Goal: Information Seeking & Learning: Find specific page/section

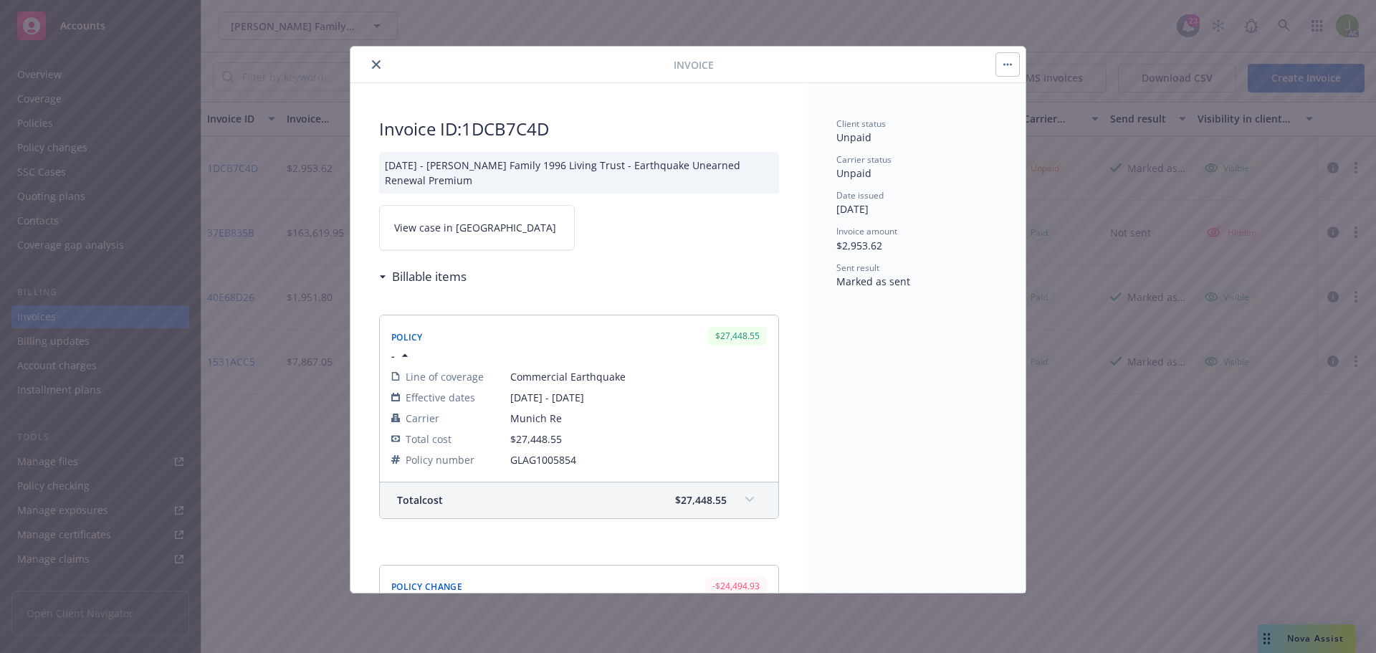
click at [377, 66] on icon "close" at bounding box center [376, 64] width 9 height 9
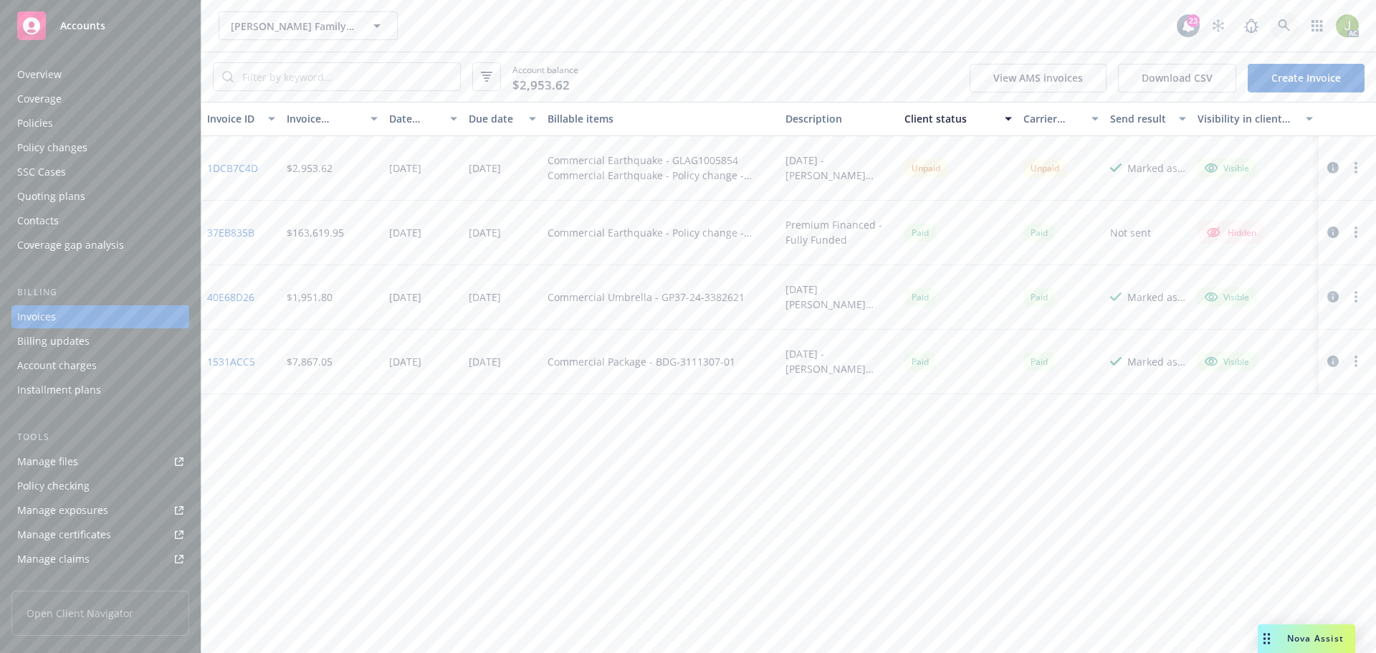
click at [1288, 29] on icon at bounding box center [1284, 25] width 12 height 12
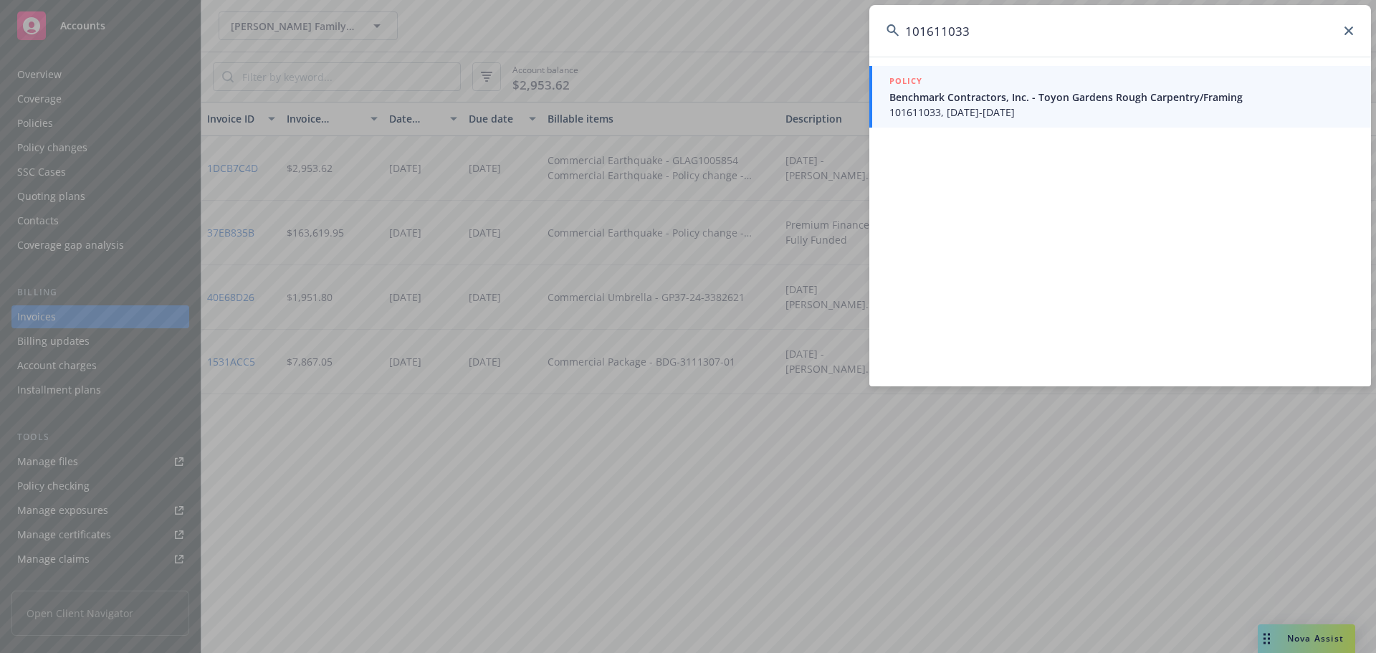
type input "101611033"
click at [965, 114] on span "101611033, 08/22/2025-08/22/2026" at bounding box center [1121, 112] width 464 height 15
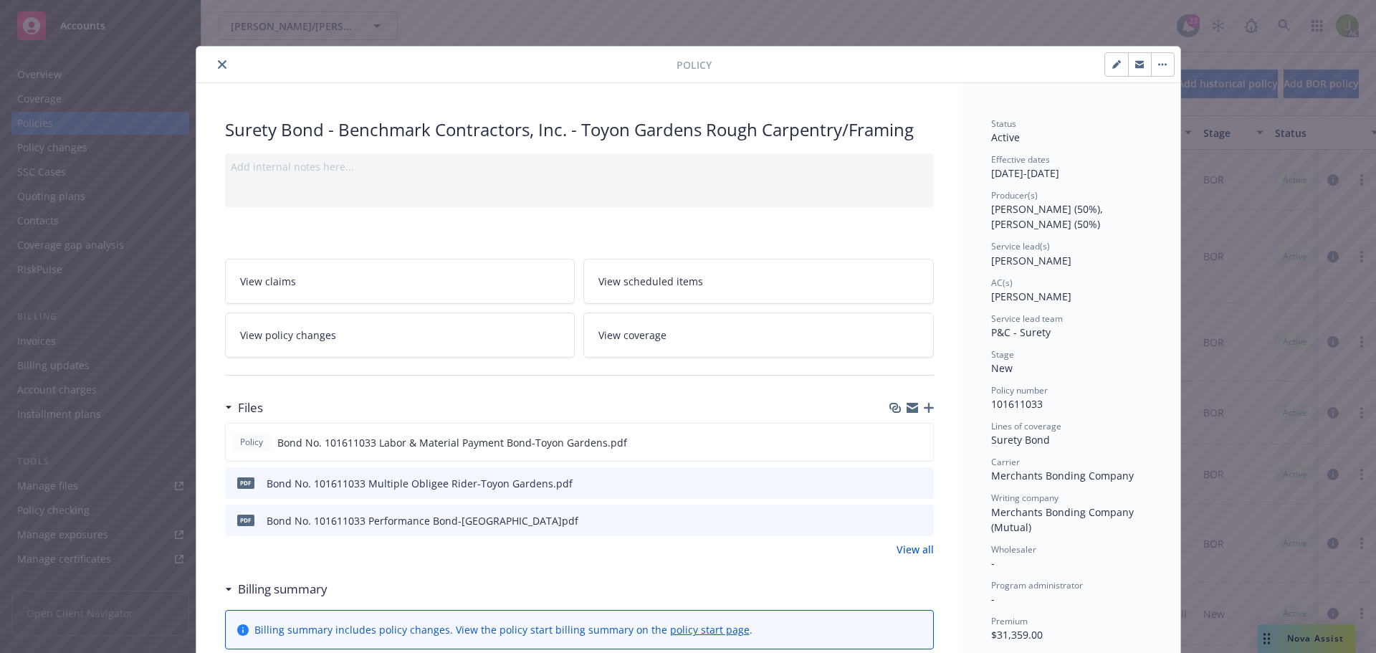
click at [917, 484] on icon "preview file" at bounding box center [920, 482] width 13 height 10
click at [218, 68] on icon "close" at bounding box center [222, 64] width 9 height 9
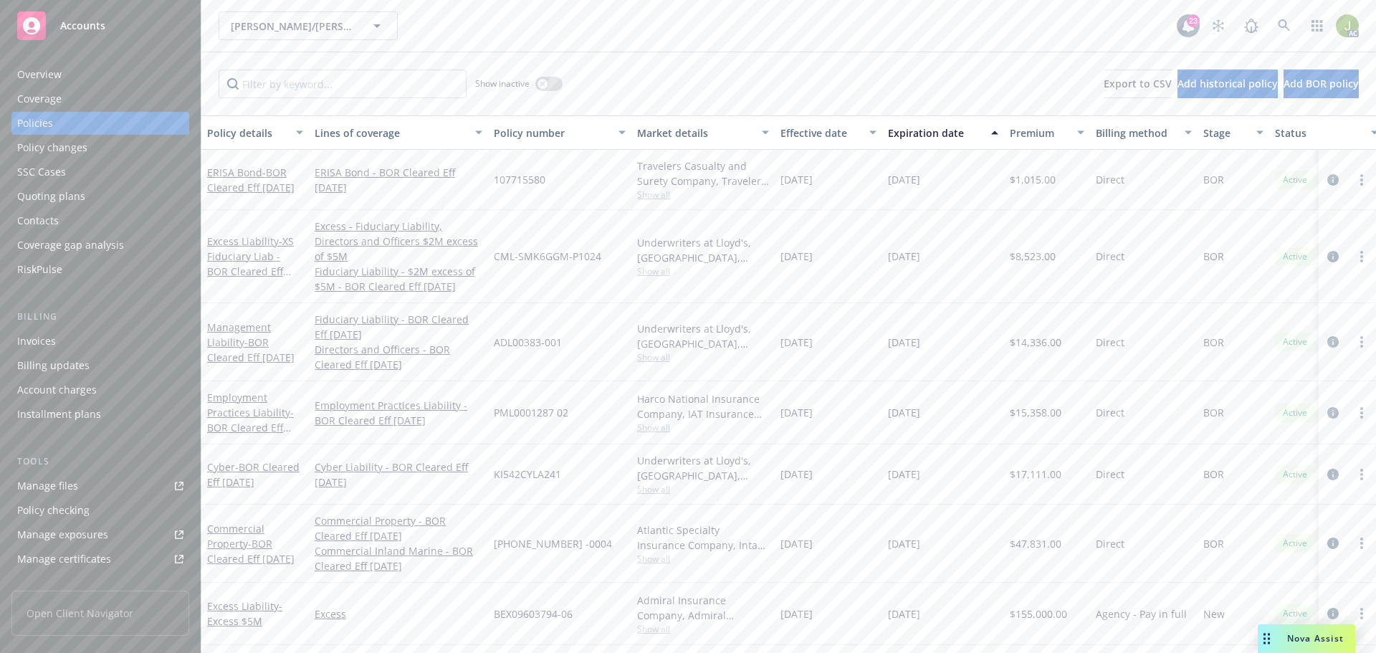
click at [90, 478] on link "Manage files" at bounding box center [100, 485] width 178 height 23
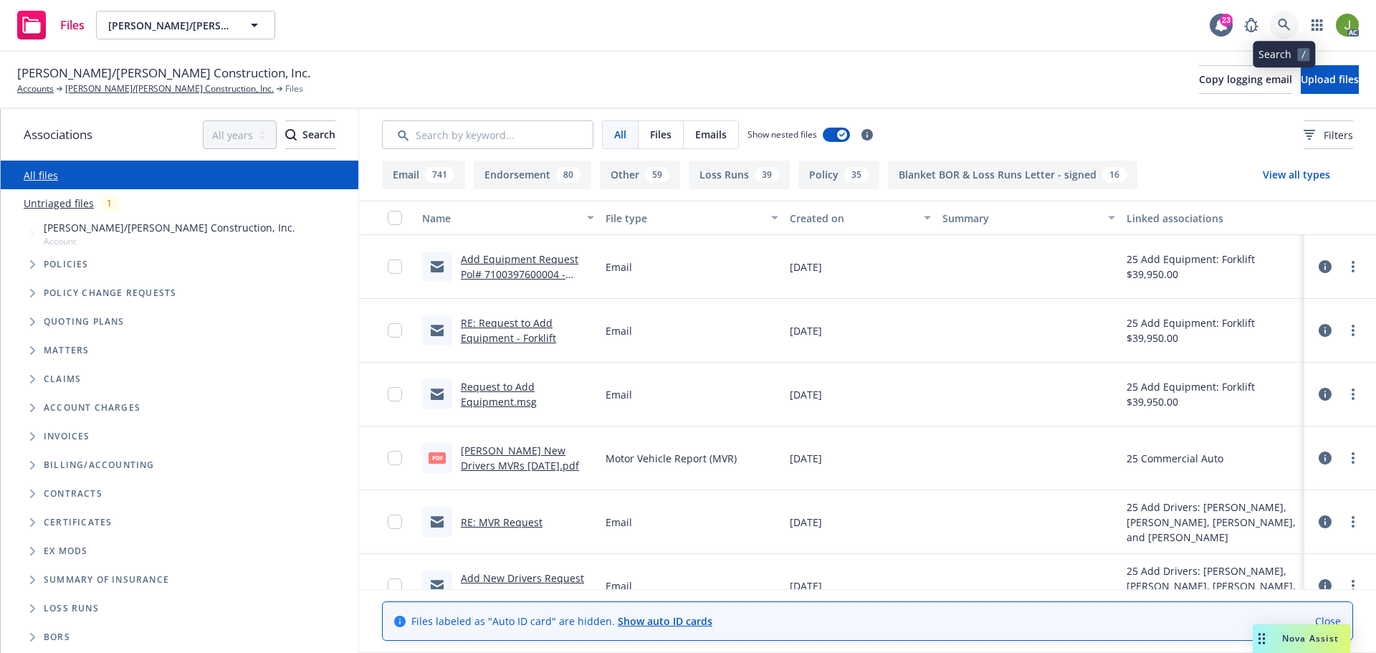
click at [1281, 29] on icon at bounding box center [1284, 25] width 13 height 13
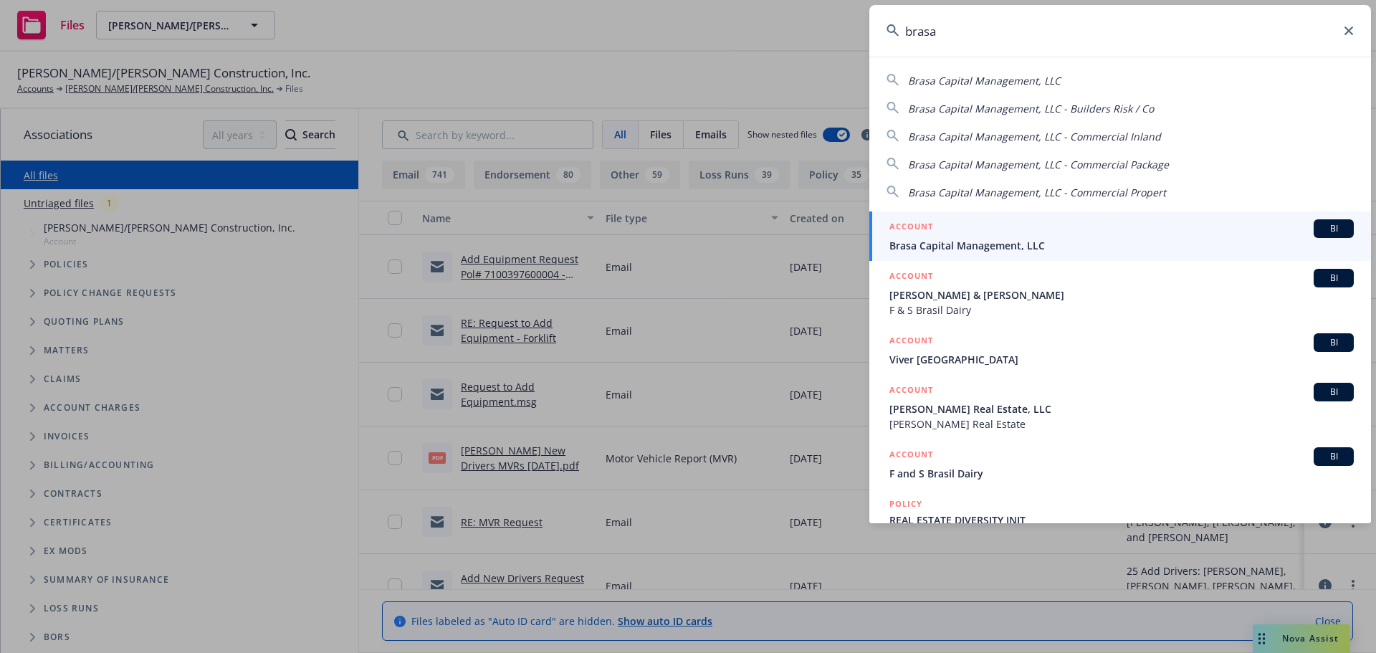
type input "brasa"
click at [936, 236] on div "ACCOUNT BI" at bounding box center [1121, 228] width 464 height 19
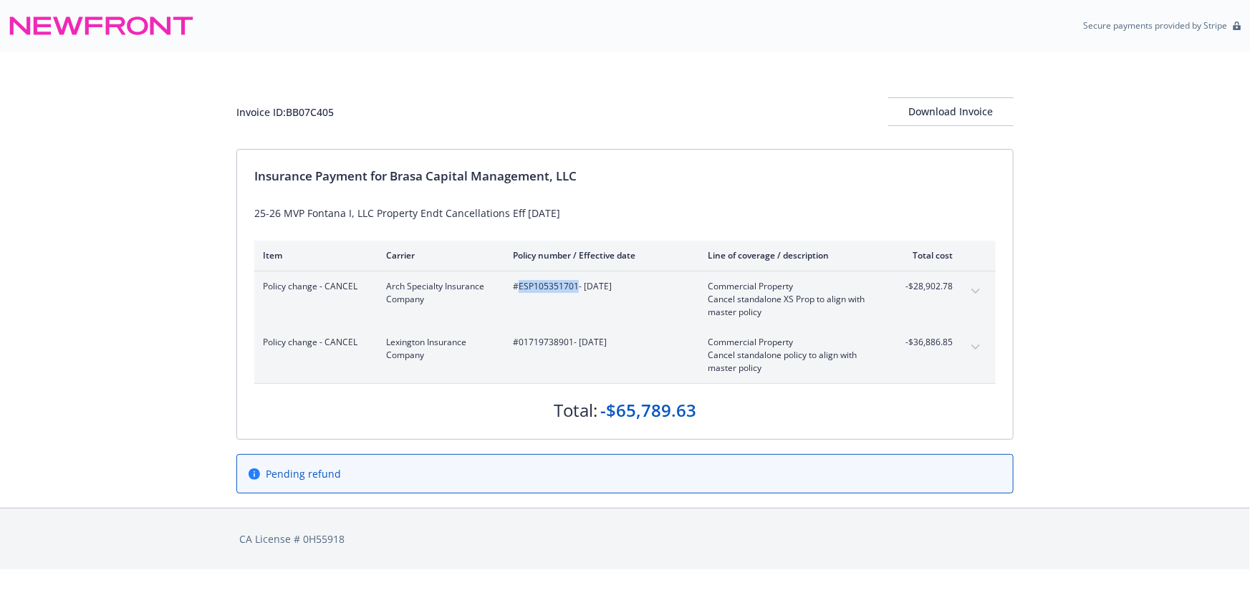
drag, startPoint x: 578, startPoint y: 284, endPoint x: 518, endPoint y: 290, distance: 59.8
click at [518, 290] on span "#ESP105351701 - 05/01/2025" at bounding box center [599, 286] width 172 height 13
copy span "ESP105351701"
drag, startPoint x: 571, startPoint y: 342, endPoint x: 521, endPoint y: 344, distance: 50.2
click at [521, 344] on span "#01719738901 - 05/01/2025" at bounding box center [599, 342] width 172 height 13
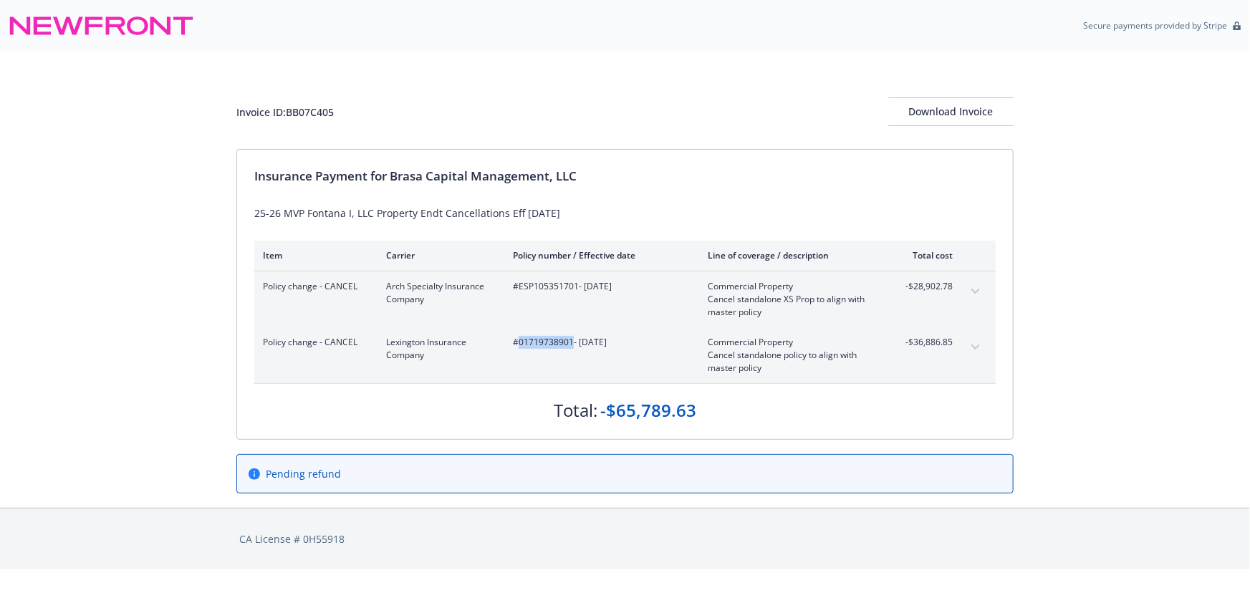
copy span "01719738901"
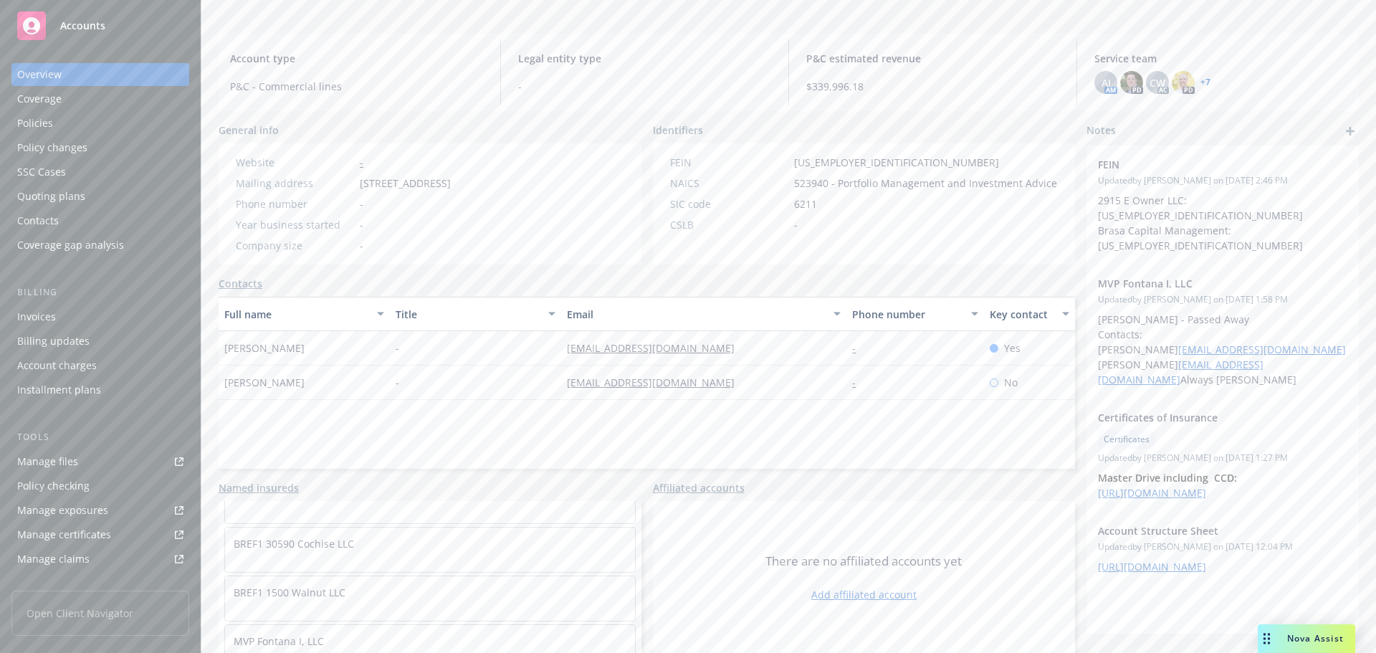
scroll to position [931, 0]
click at [270, 483] on link "Named insureds" at bounding box center [259, 487] width 80 height 15
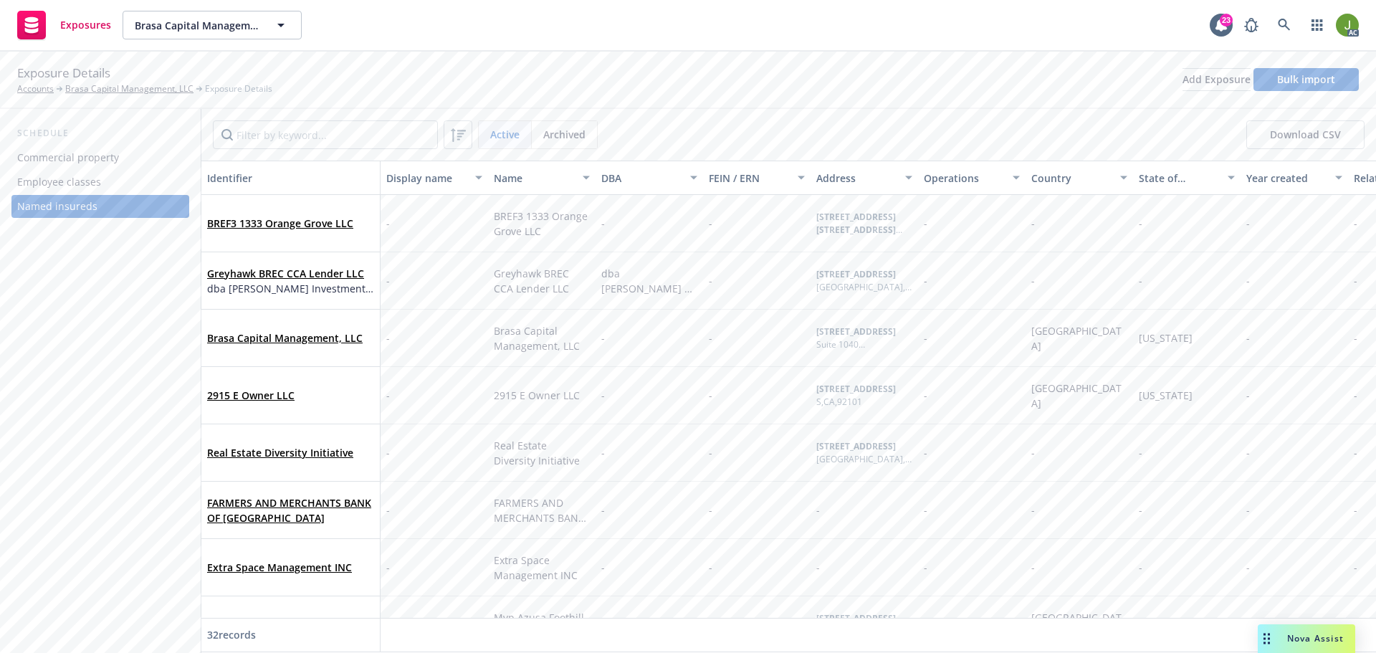
click at [120, 150] on div "Commercial property" at bounding box center [100, 157] width 166 height 23
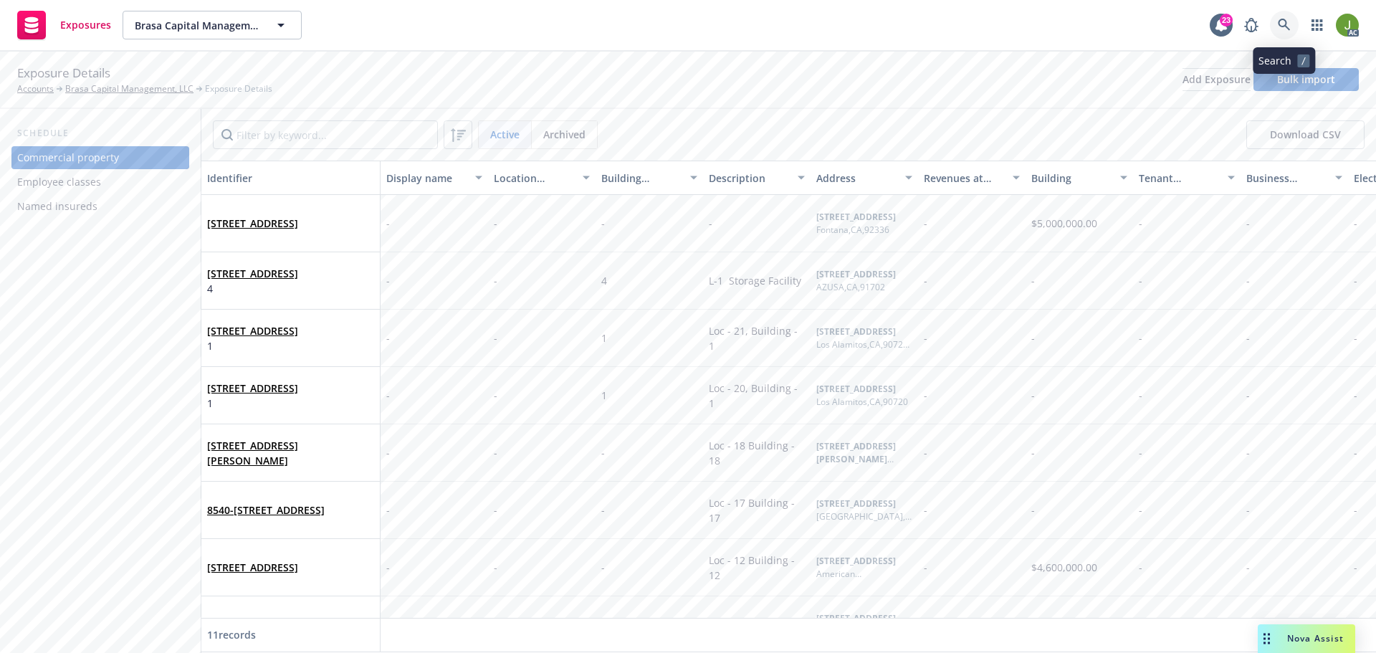
click at [1274, 19] on link at bounding box center [1284, 25] width 29 height 29
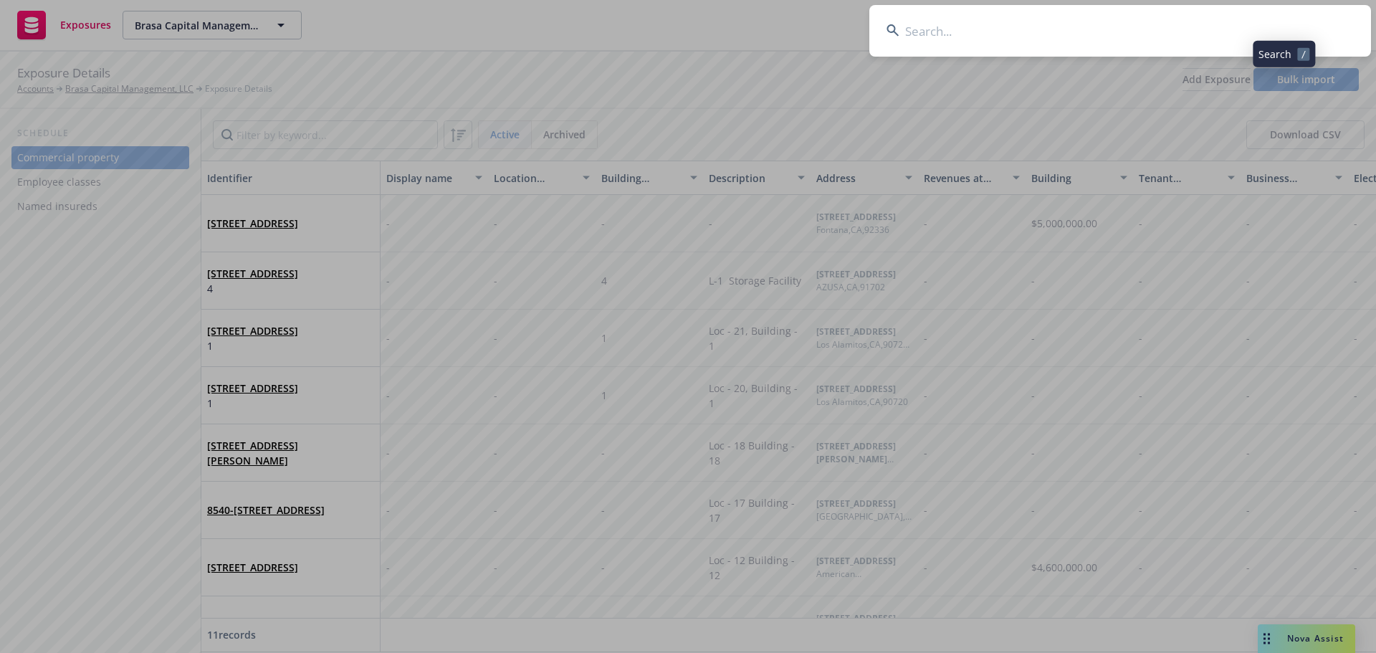
click at [1164, 34] on input at bounding box center [1120, 31] width 502 height 52
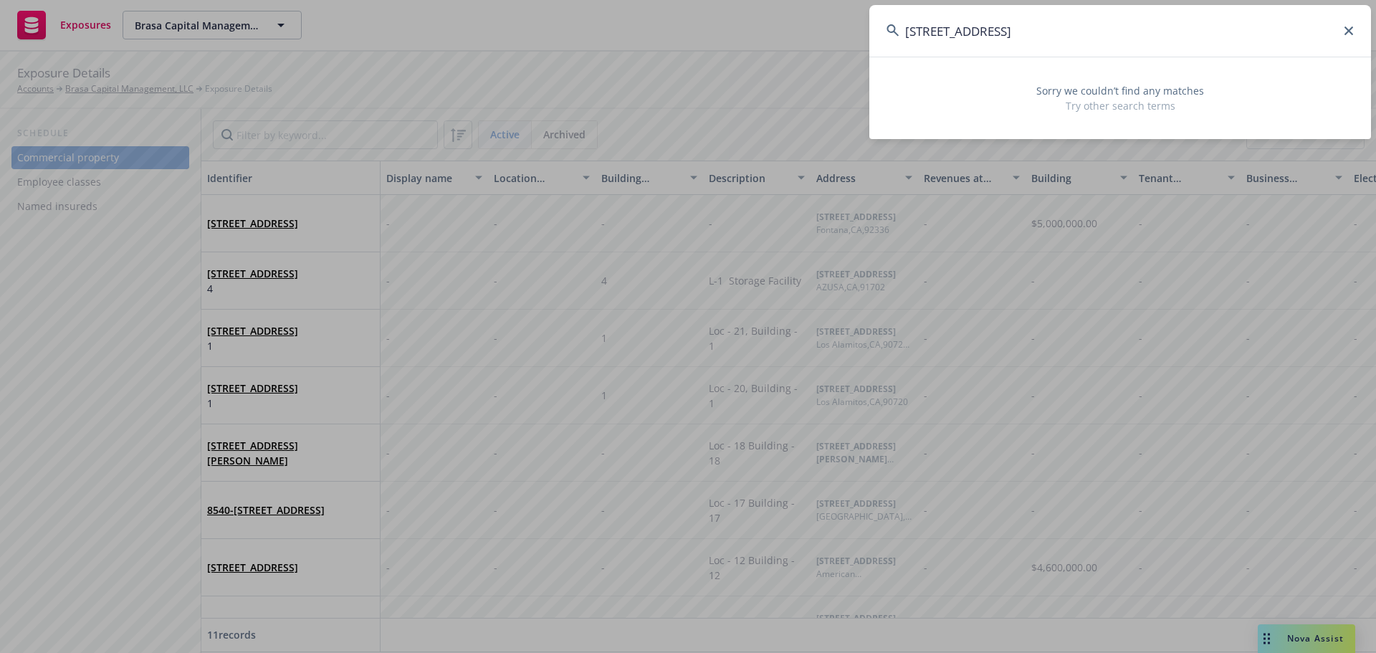
drag, startPoint x: 1086, startPoint y: 39, endPoint x: 721, endPoint y: 39, distance: 365.4
click at [721, 39] on div "920 m street Sorry we couldn’t find any matches Try other search terms" at bounding box center [688, 326] width 1376 height 653
type input "9"
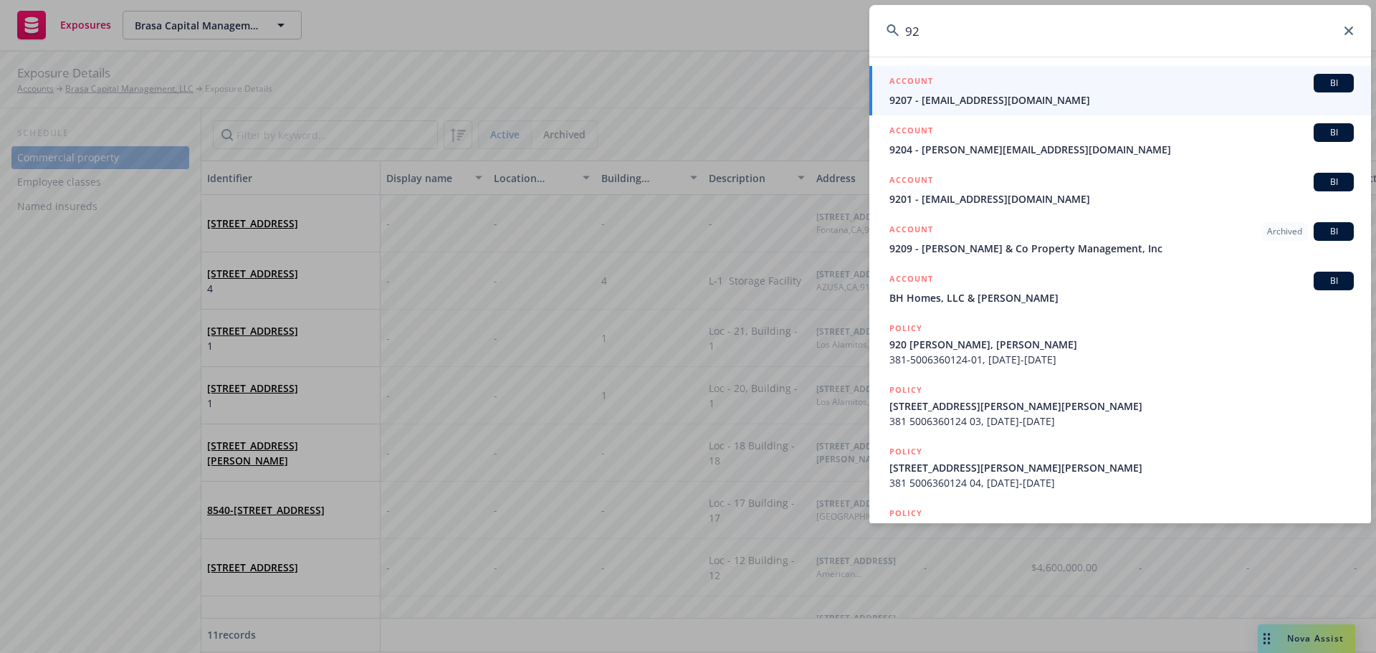
type input "9"
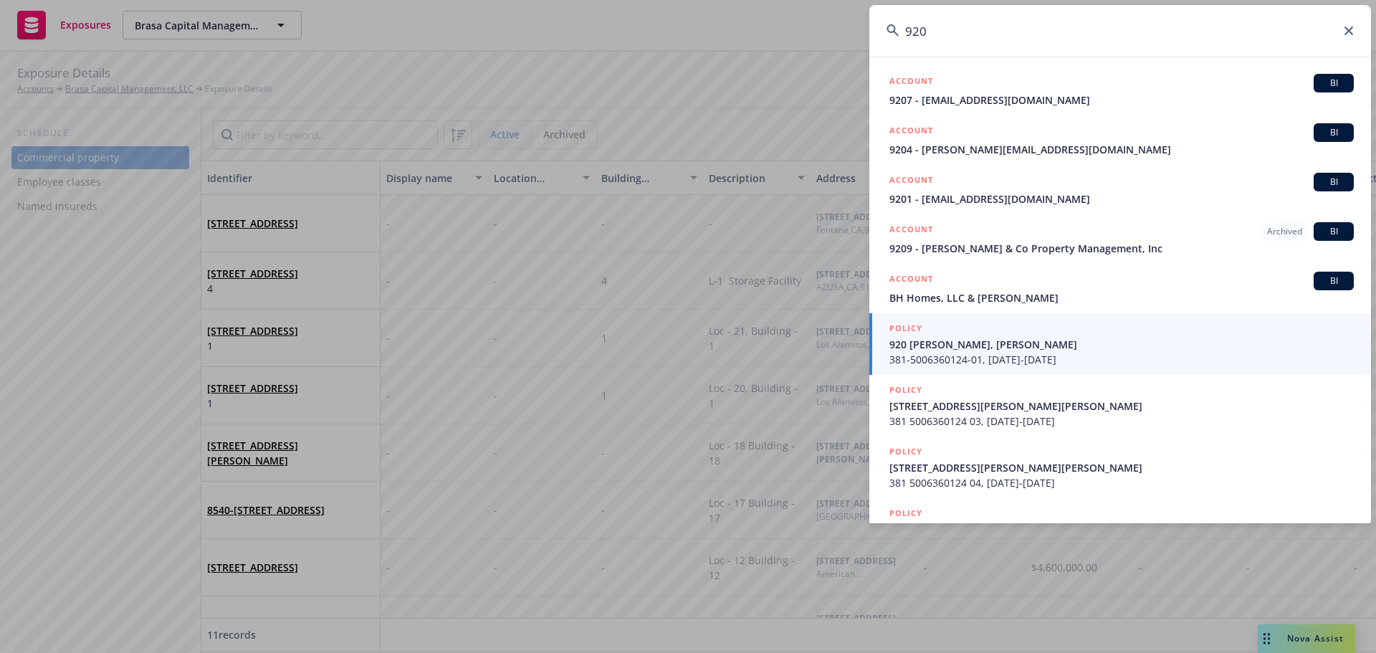
type input "920"
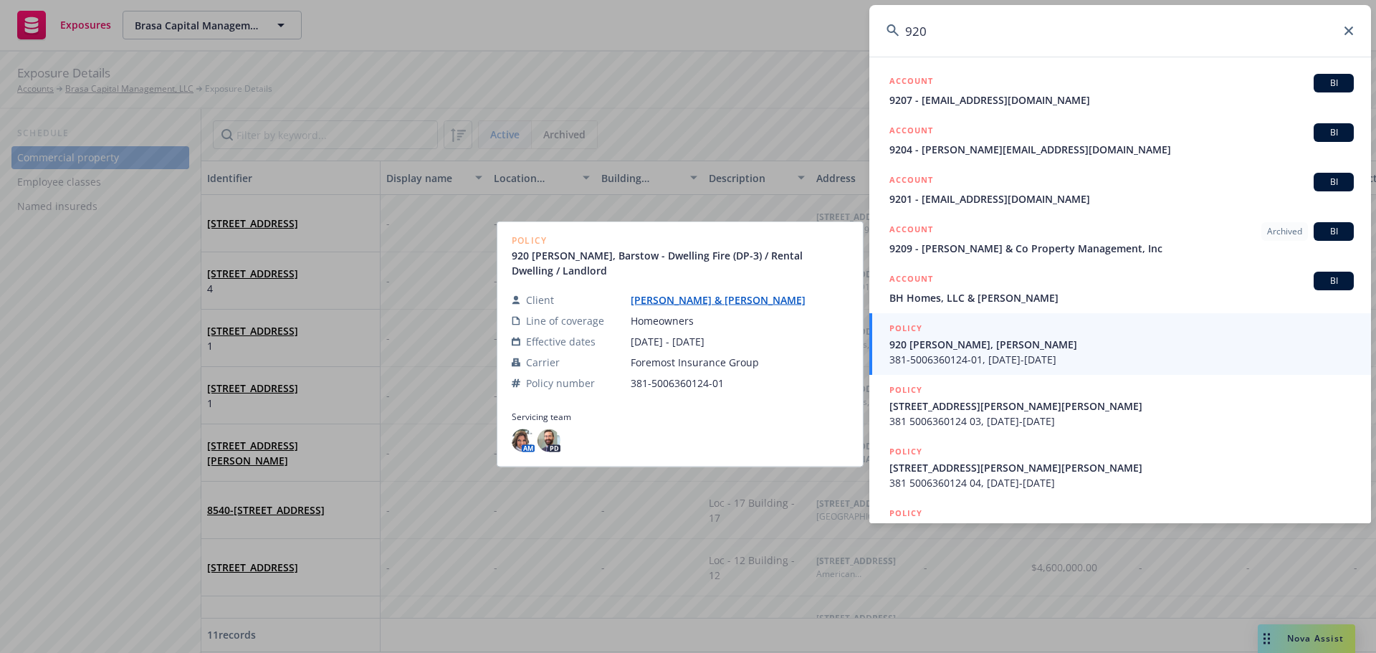
click at [1162, 361] on span "381-5006360124-01, 07/26/2021-07/26/2022" at bounding box center [1121, 359] width 464 height 15
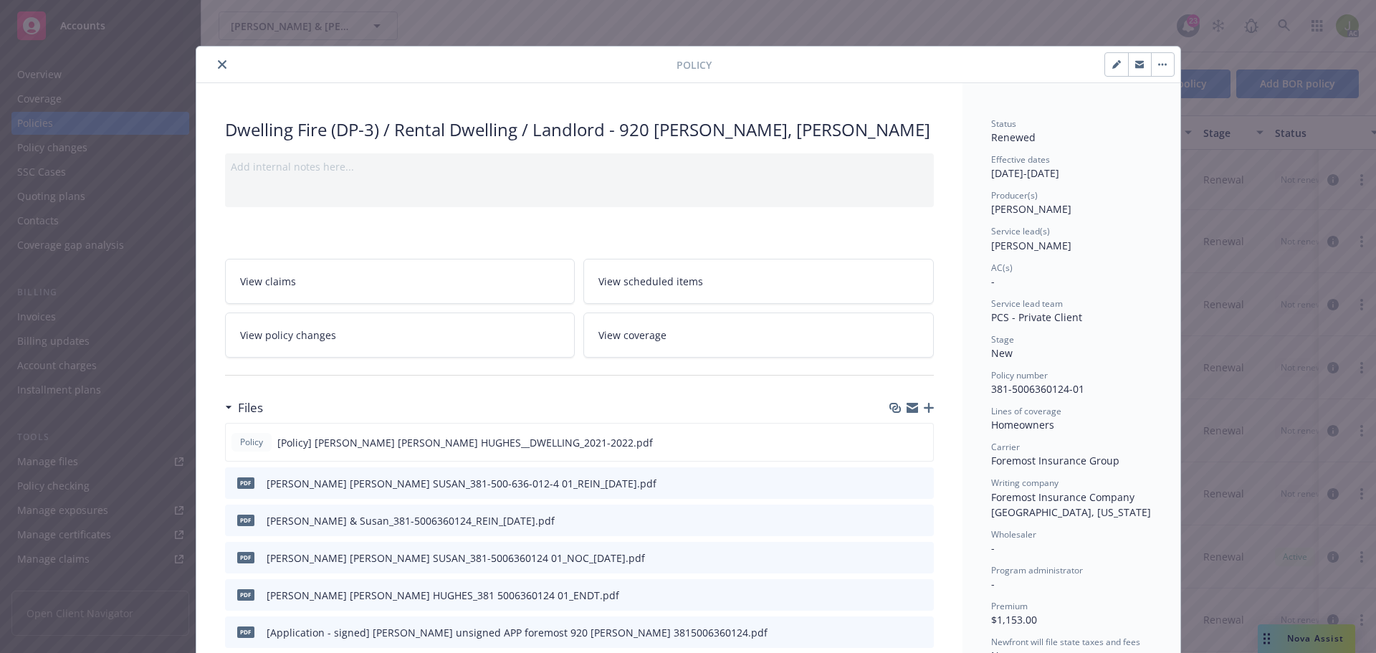
click at [214, 57] on button "close" at bounding box center [222, 64] width 17 height 17
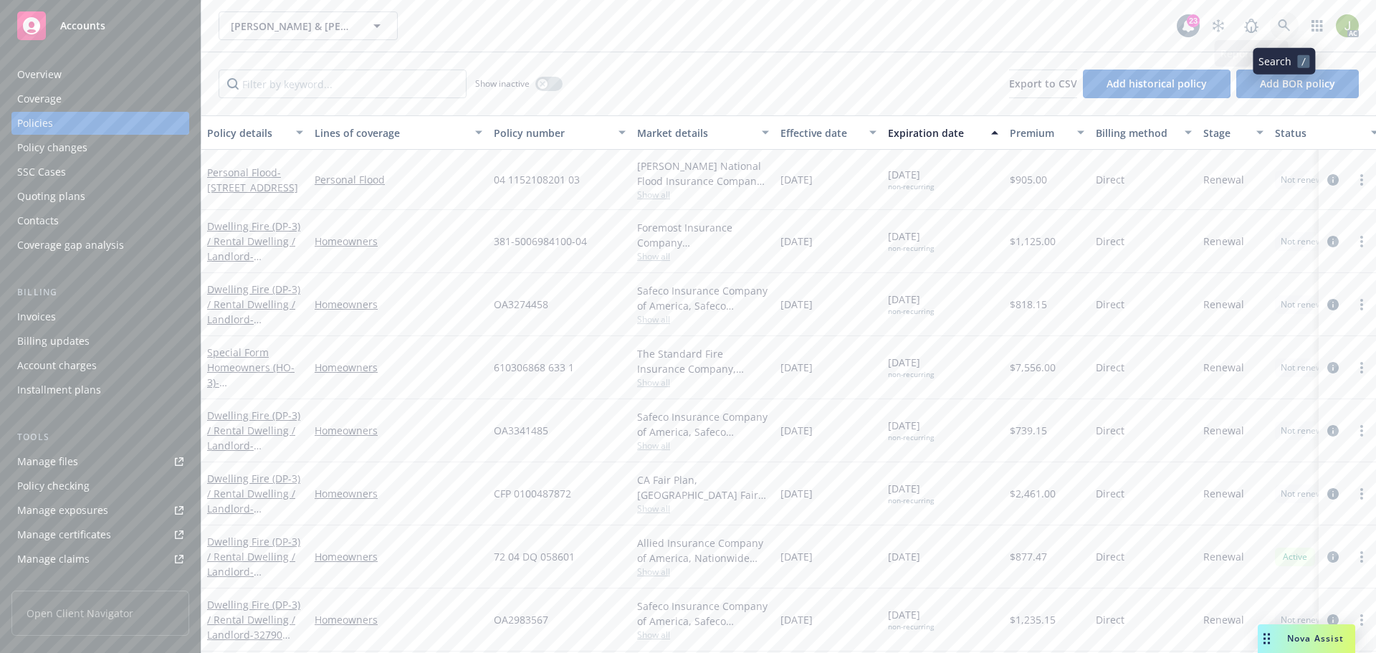
click at [1288, 29] on icon at bounding box center [1284, 25] width 12 height 12
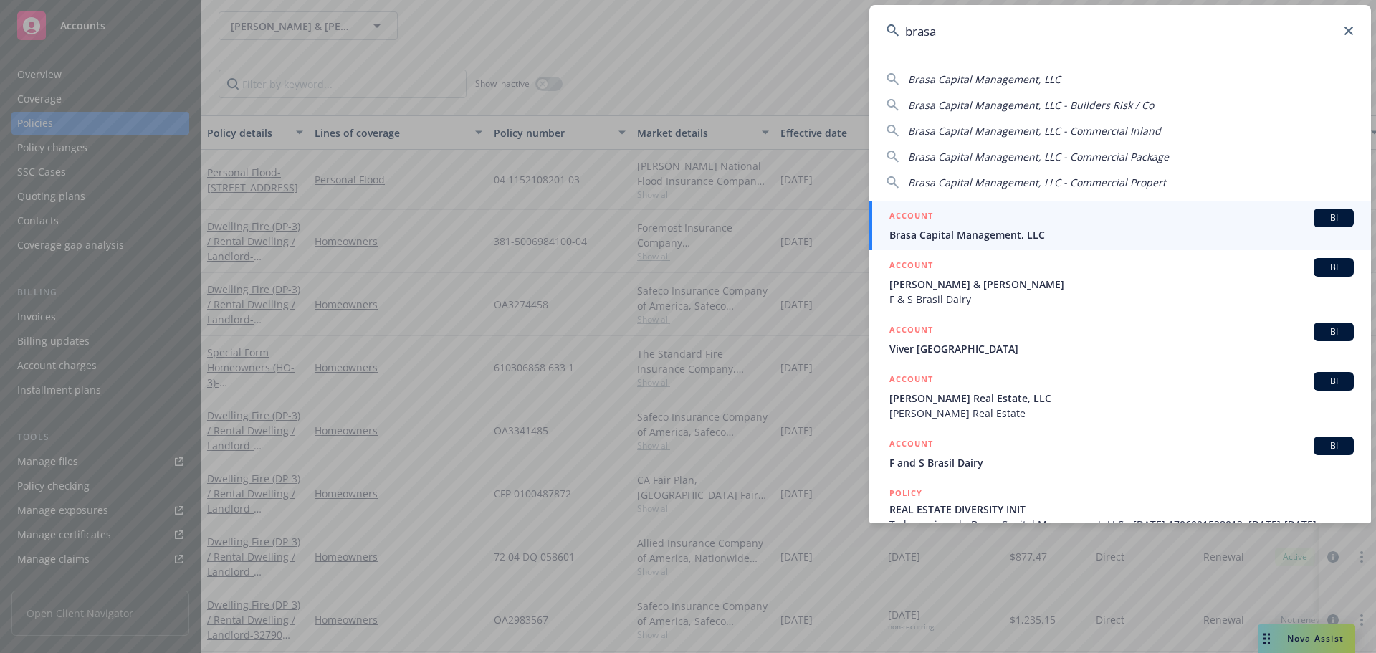
type input "brasa"
click at [1039, 226] on div "ACCOUNT BI" at bounding box center [1121, 218] width 464 height 19
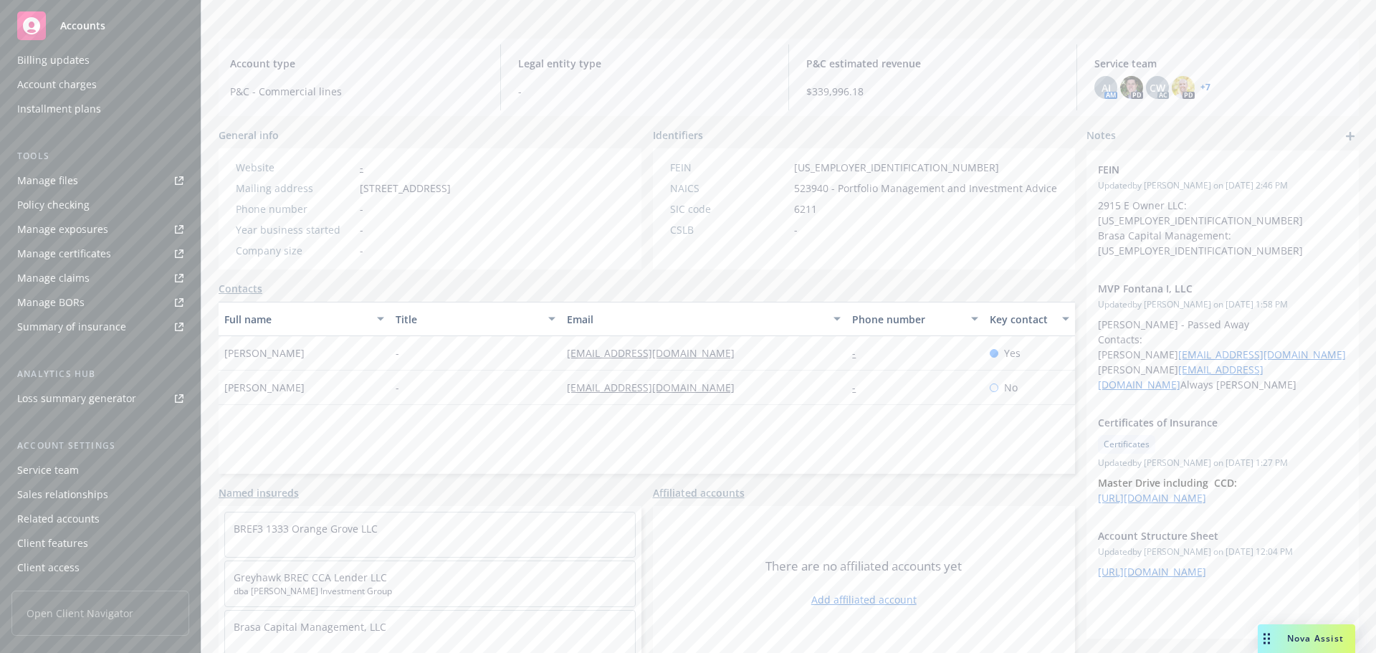
scroll to position [133, 0]
click at [280, 487] on link "Named insureds" at bounding box center [259, 487] width 80 height 15
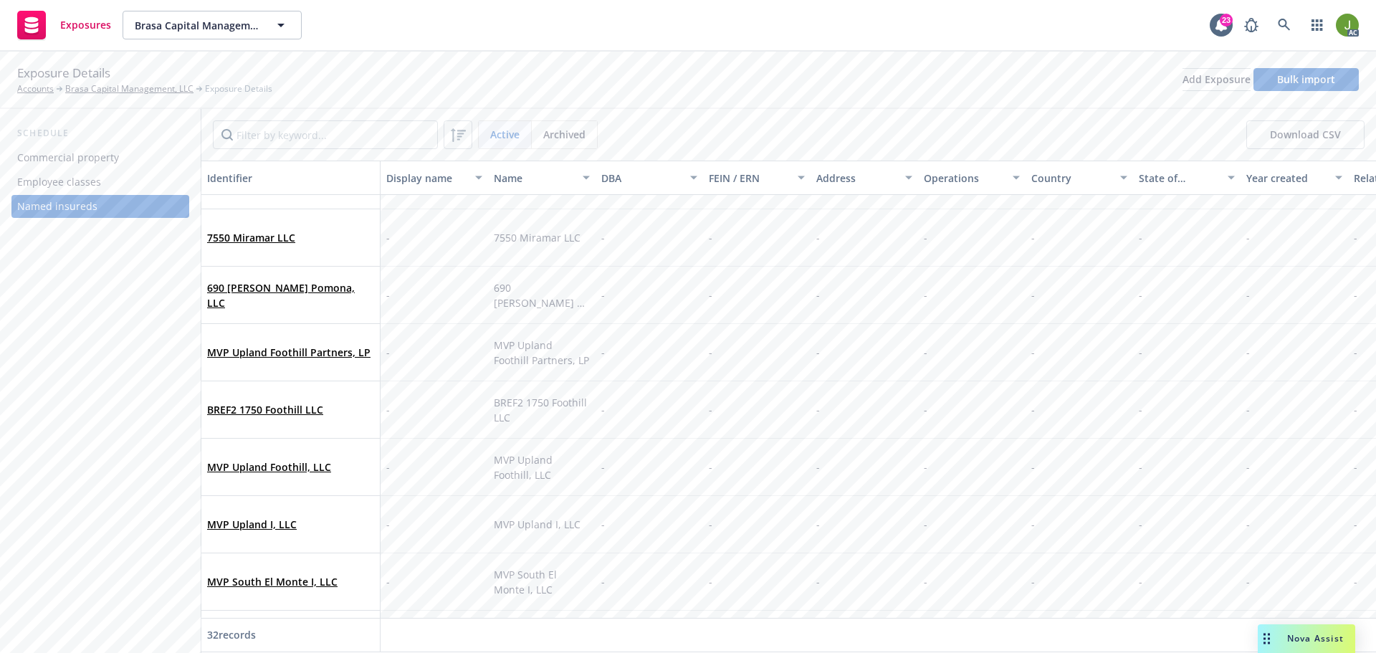
scroll to position [1422, 0]
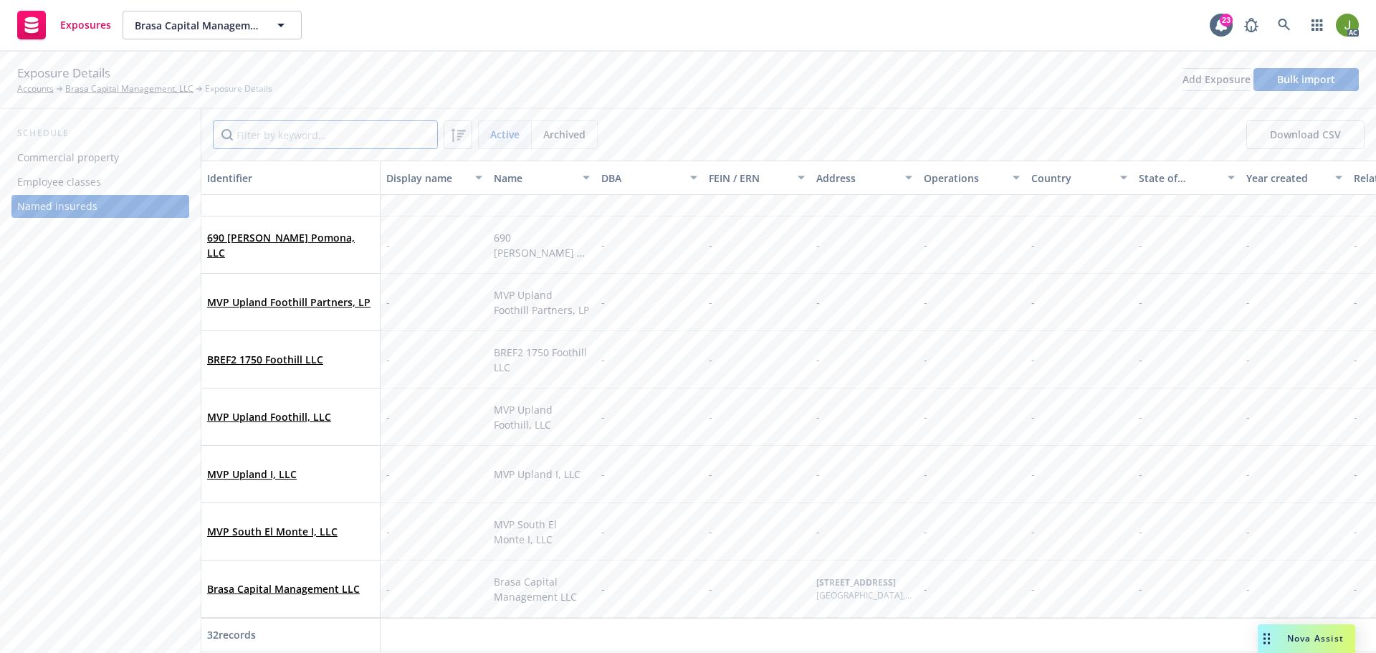
click at [261, 145] on input "Filter by keyword..." at bounding box center [325, 134] width 225 height 29
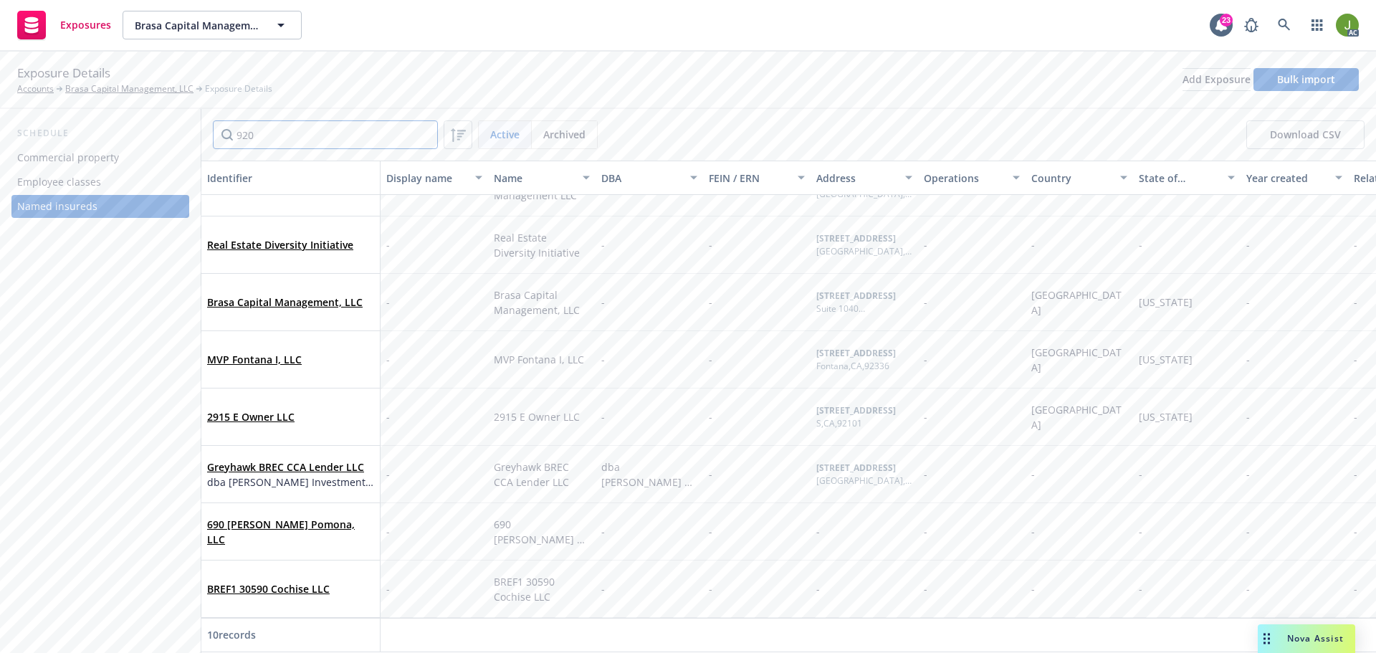
scroll to position [0, 0]
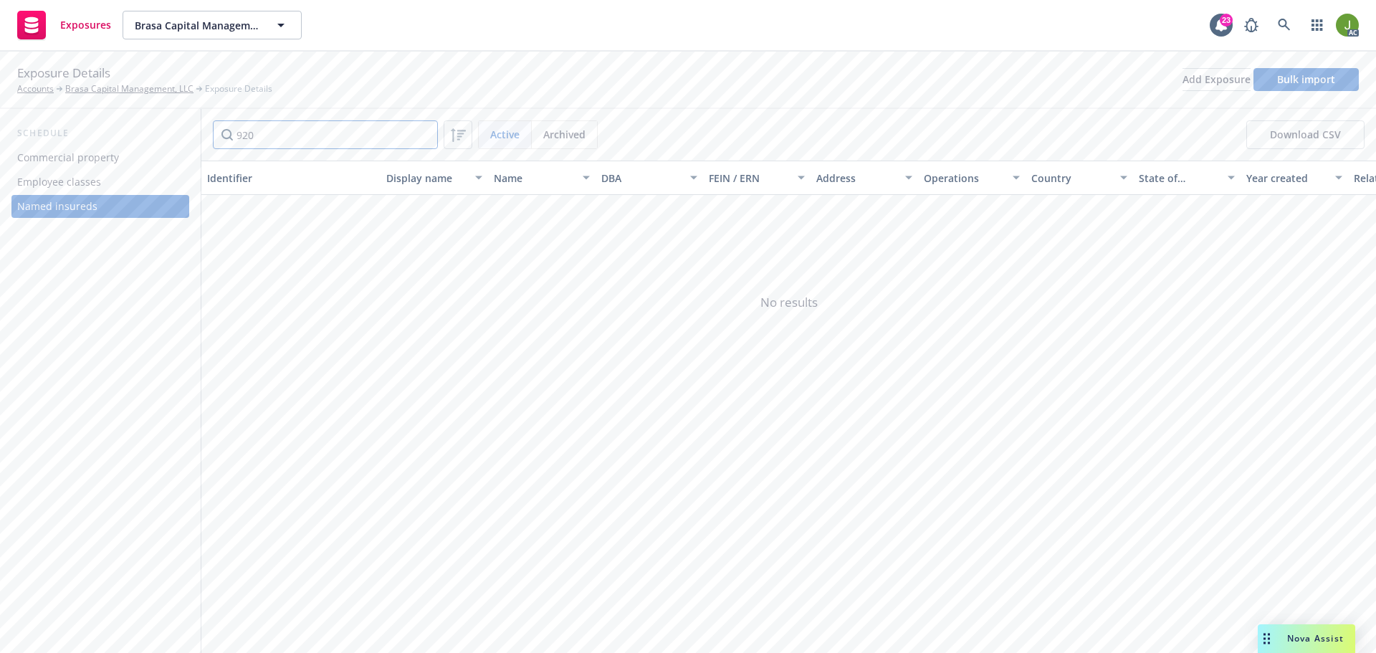
type input "920"
click at [114, 91] on link "Brasa Capital Management, LLC" at bounding box center [129, 88] width 128 height 13
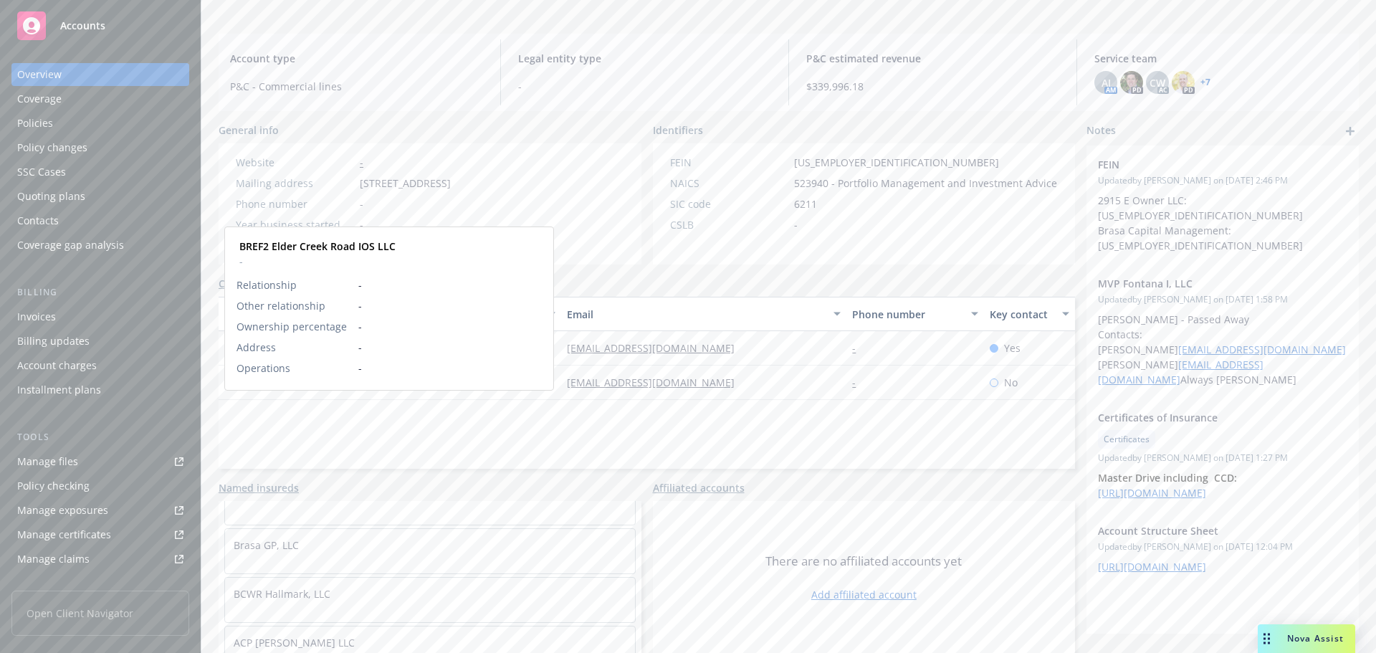
scroll to position [502, 0]
